Goal: Navigation & Orientation: Find specific page/section

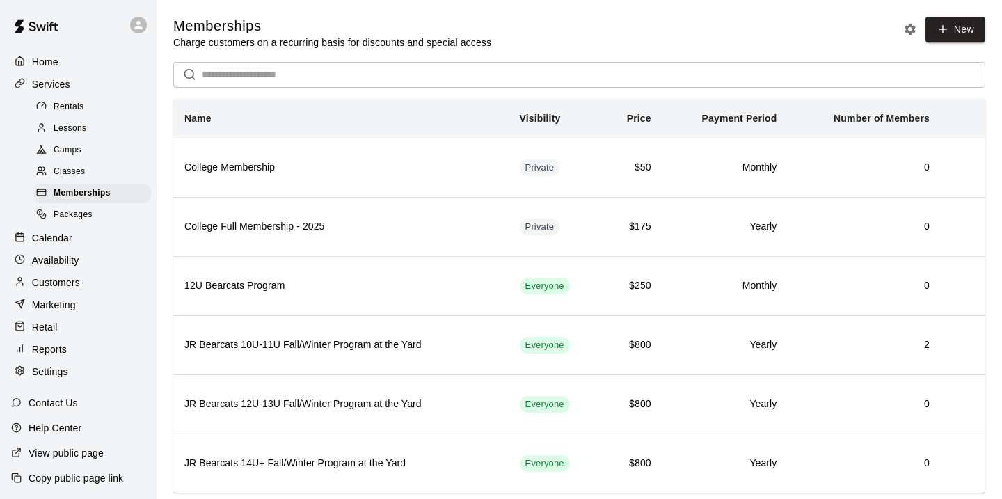
click at [61, 236] on p "Calendar" at bounding box center [52, 238] width 40 height 14
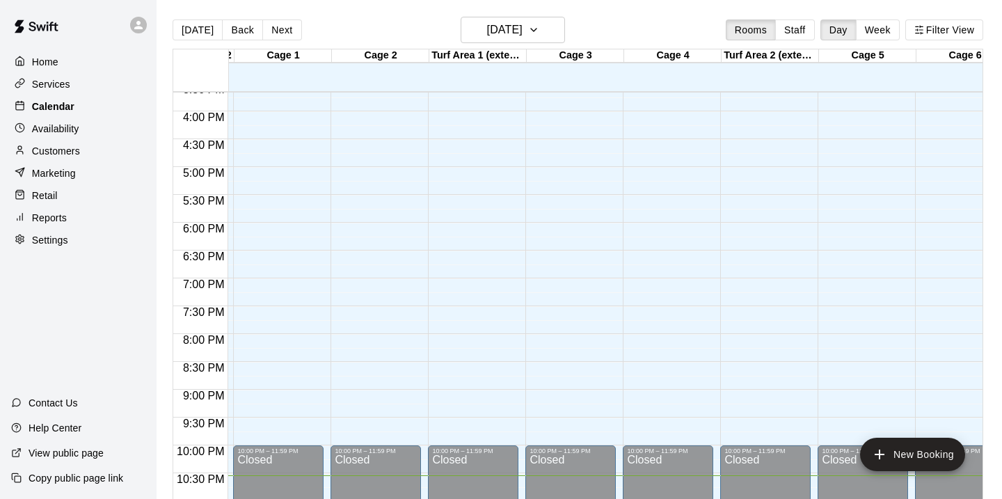
scroll to position [0, 188]
click at [549, 39] on button "[DATE]" at bounding box center [513, 30] width 104 height 26
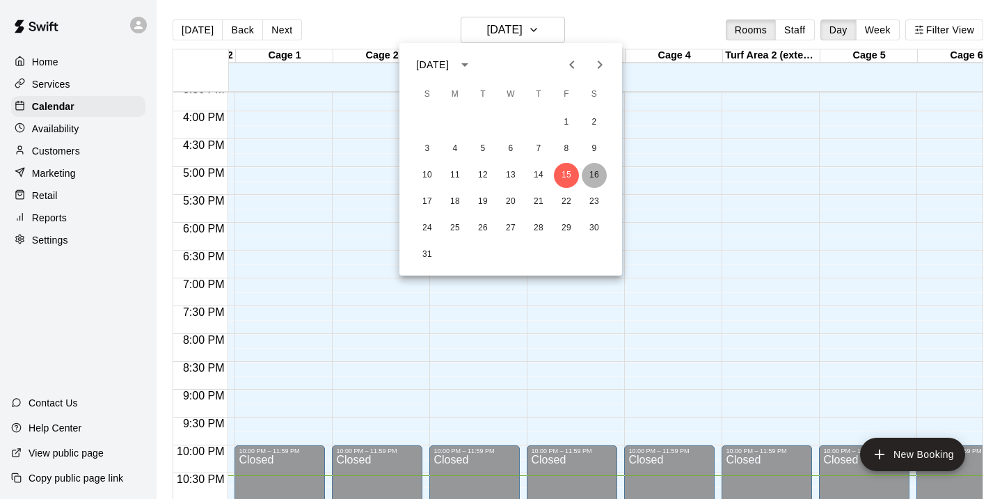
click at [589, 177] on button "16" at bounding box center [594, 175] width 25 height 25
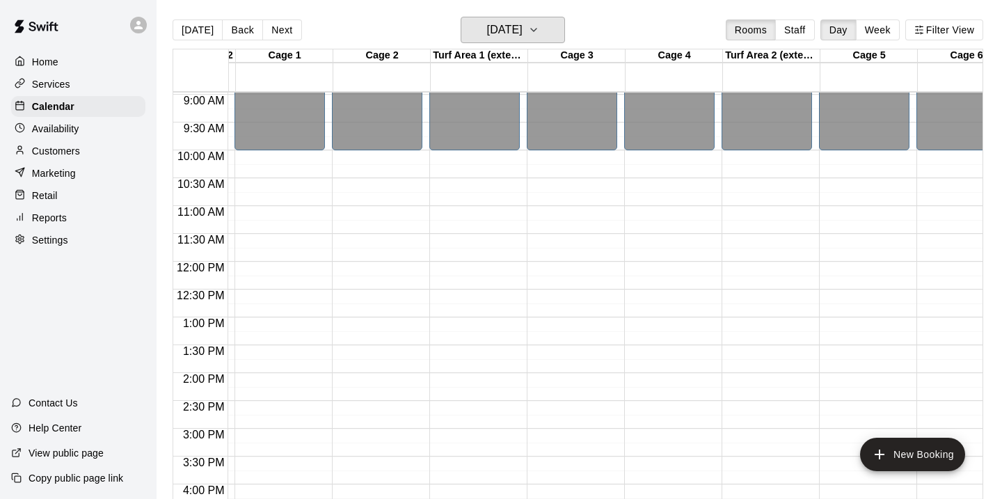
scroll to position [498, 188]
click at [560, 20] on button "[DATE]" at bounding box center [513, 30] width 104 height 26
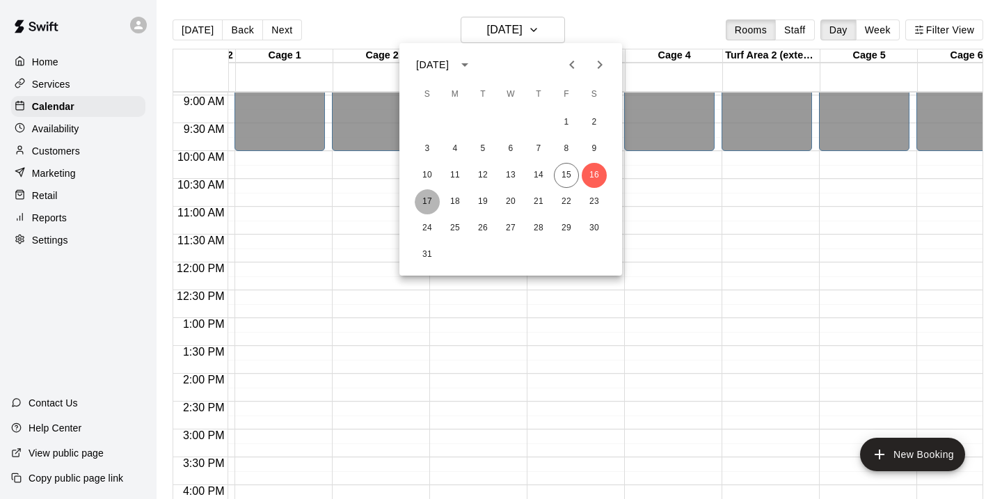
click at [428, 195] on button "17" at bounding box center [427, 201] width 25 height 25
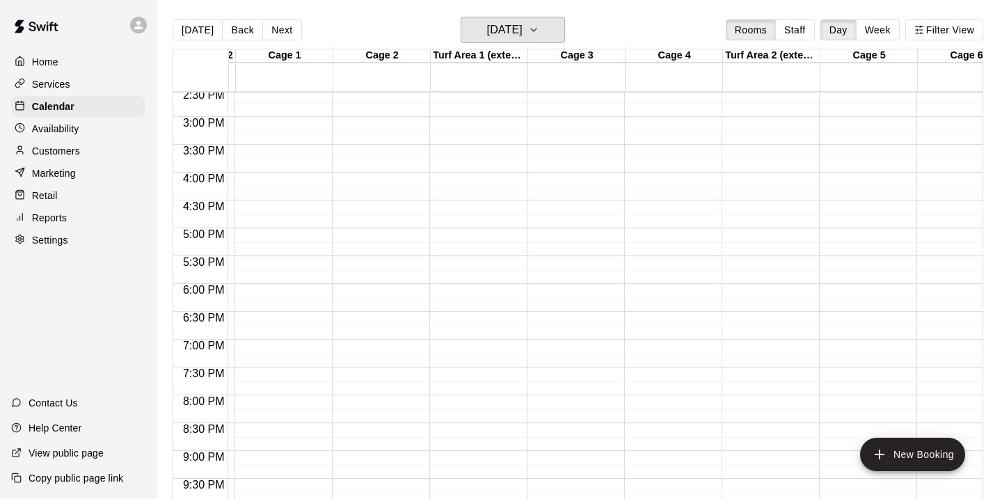
scroll to position [806, 188]
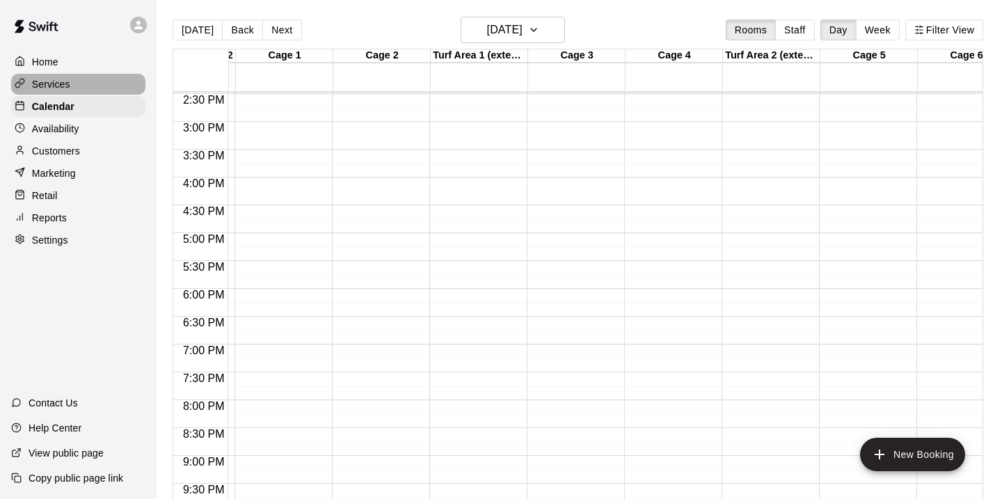
click at [61, 88] on p "Services" at bounding box center [51, 84] width 38 height 14
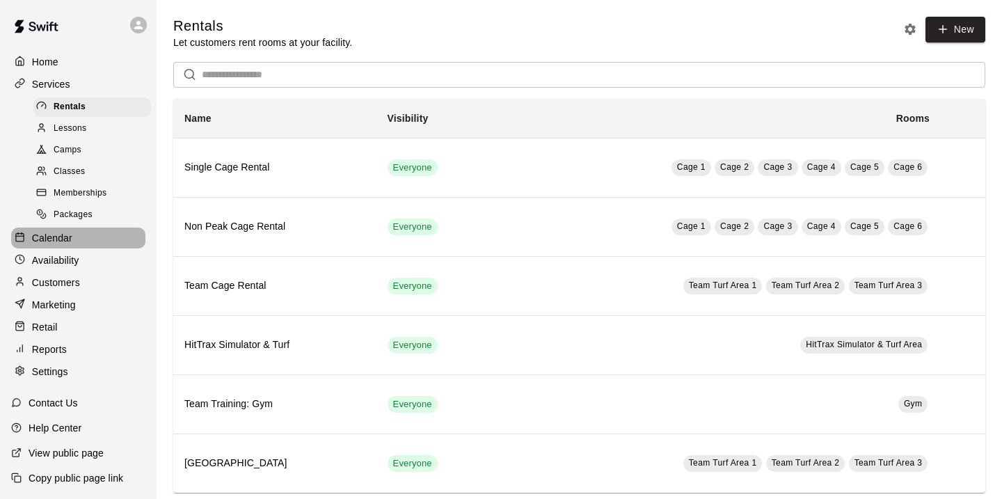
click at [65, 234] on p "Calendar" at bounding box center [52, 238] width 40 height 14
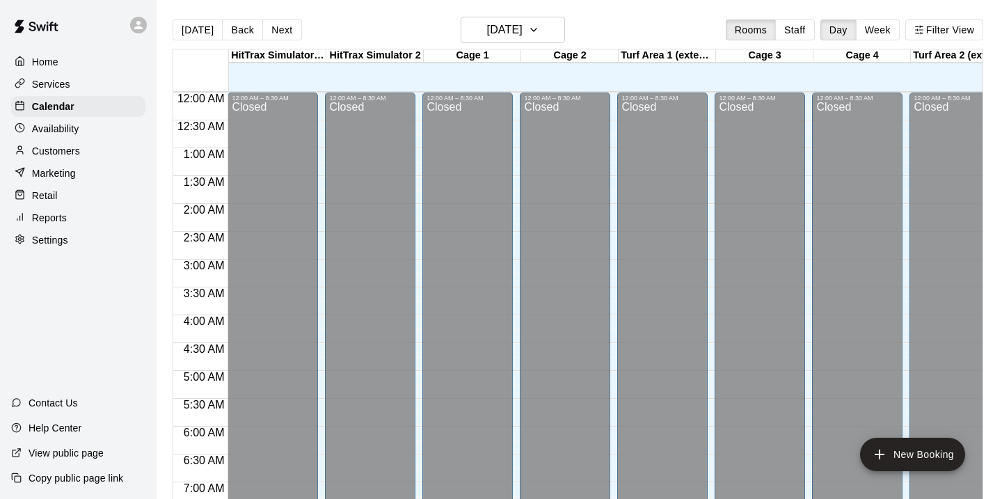
scroll to position [872, 0]
